Goal: Task Accomplishment & Management: Use online tool/utility

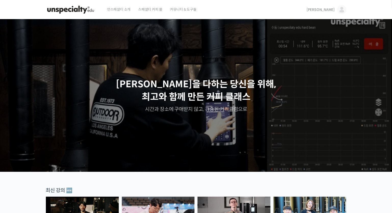
click at [331, 9] on span "[PERSON_NAME]" at bounding box center [320, 9] width 28 height 5
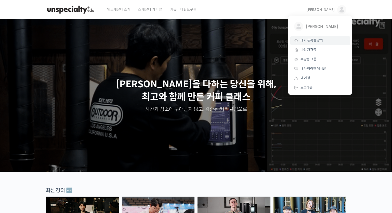
click at [310, 44] on link "내가 등록한 강의" at bounding box center [320, 40] width 60 height 9
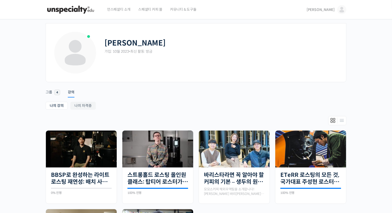
click at [74, 148] on img at bounding box center [81, 149] width 71 height 37
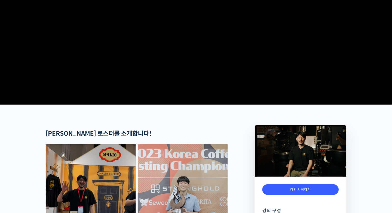
scroll to position [185, 0]
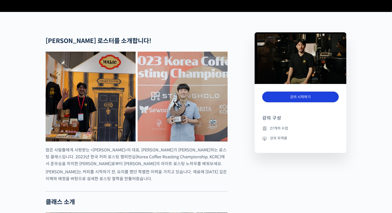
click at [281, 103] on link "강의 시작하기" at bounding box center [300, 97] width 76 height 11
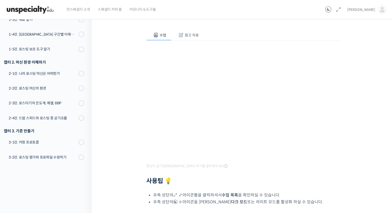
scroll to position [125, 0]
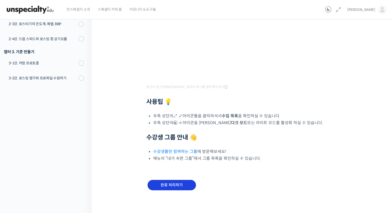
click at [174, 185] on input "완료 처리하기" at bounding box center [171, 185] width 48 height 10
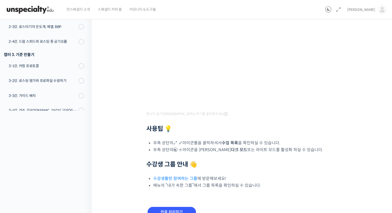
scroll to position [125, 0]
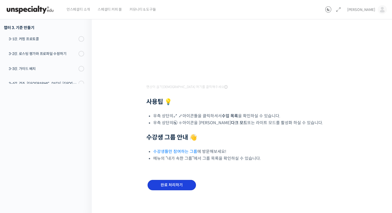
click at [166, 180] on input "완료 처리하기" at bounding box center [171, 185] width 48 height 10
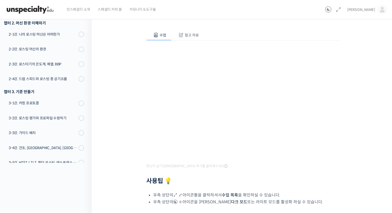
scroll to position [125, 0]
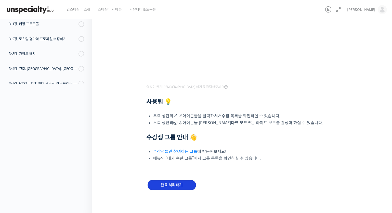
click at [169, 184] on input "완료 처리하기" at bounding box center [171, 185] width 48 height 10
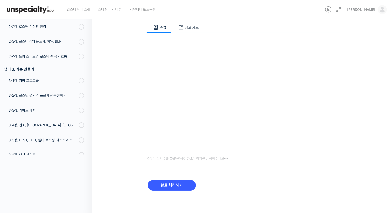
scroll to position [54, 0]
click at [173, 182] on input "완료 처리하기" at bounding box center [171, 185] width 48 height 10
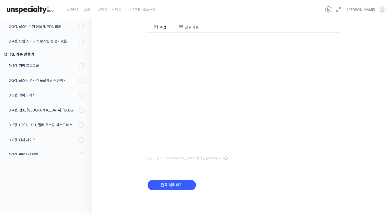
scroll to position [54, 0]
click at [167, 191] on div "완료 처리하기" at bounding box center [171, 189] width 51 height 21
click at [167, 187] on input "완료 처리하기" at bounding box center [171, 185] width 48 height 10
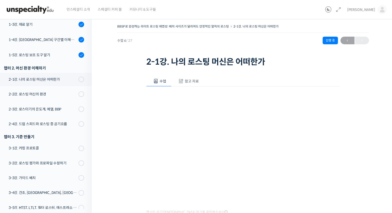
scroll to position [116, 0]
